Goal: Find specific page/section: Find specific page/section

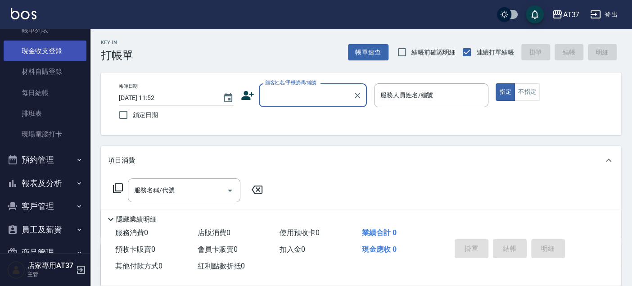
scroll to position [104, 0]
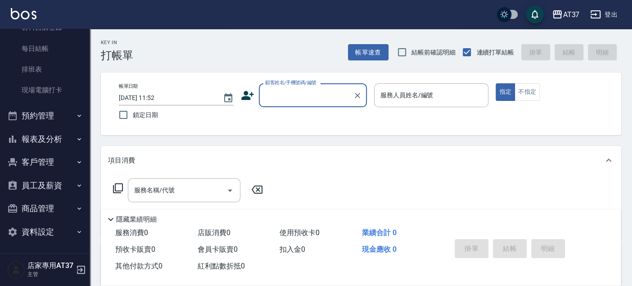
click at [47, 143] on button "報表及分析" at bounding box center [45, 138] width 83 height 23
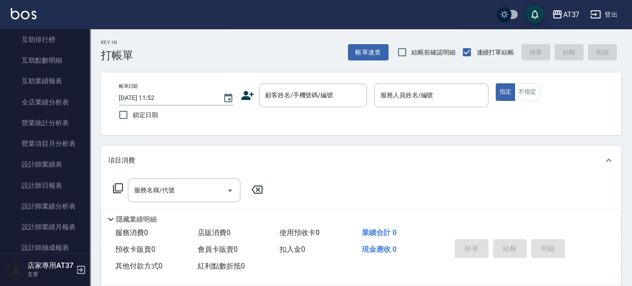
scroll to position [355, 0]
click at [63, 192] on link "設計師日報表" at bounding box center [45, 185] width 83 height 21
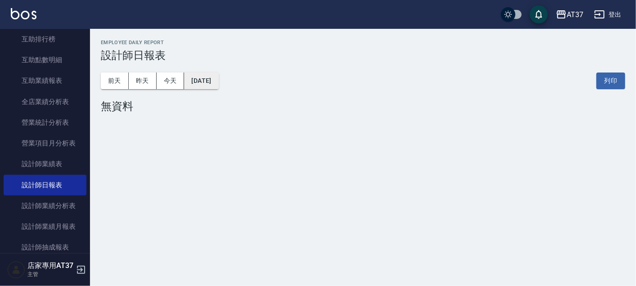
click at [204, 85] on button "[DATE]" at bounding box center [201, 80] width 34 height 17
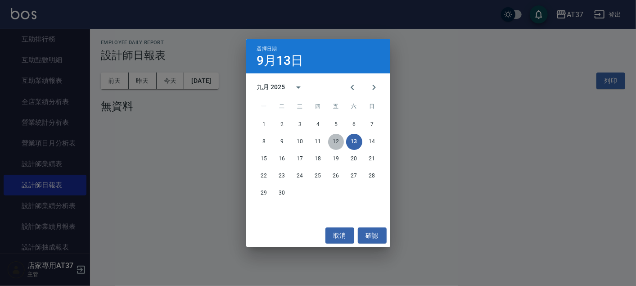
click at [339, 139] on button "12" at bounding box center [336, 142] width 16 height 16
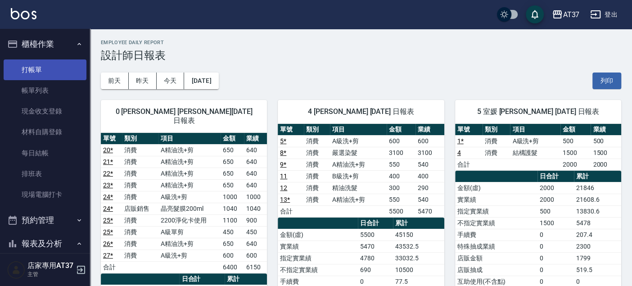
click at [50, 67] on link "打帳單" at bounding box center [45, 69] width 83 height 21
